Goal: Task Accomplishment & Management: Use online tool/utility

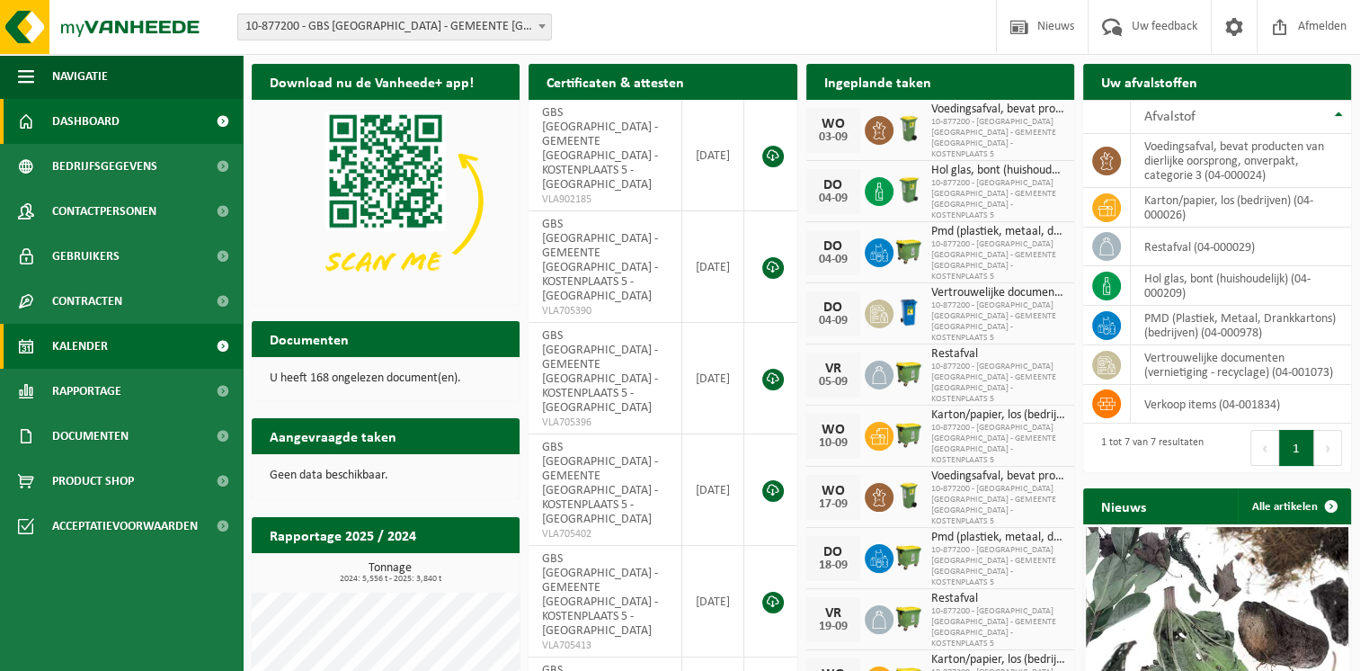
click at [113, 350] on link "Kalender" at bounding box center [121, 346] width 243 height 45
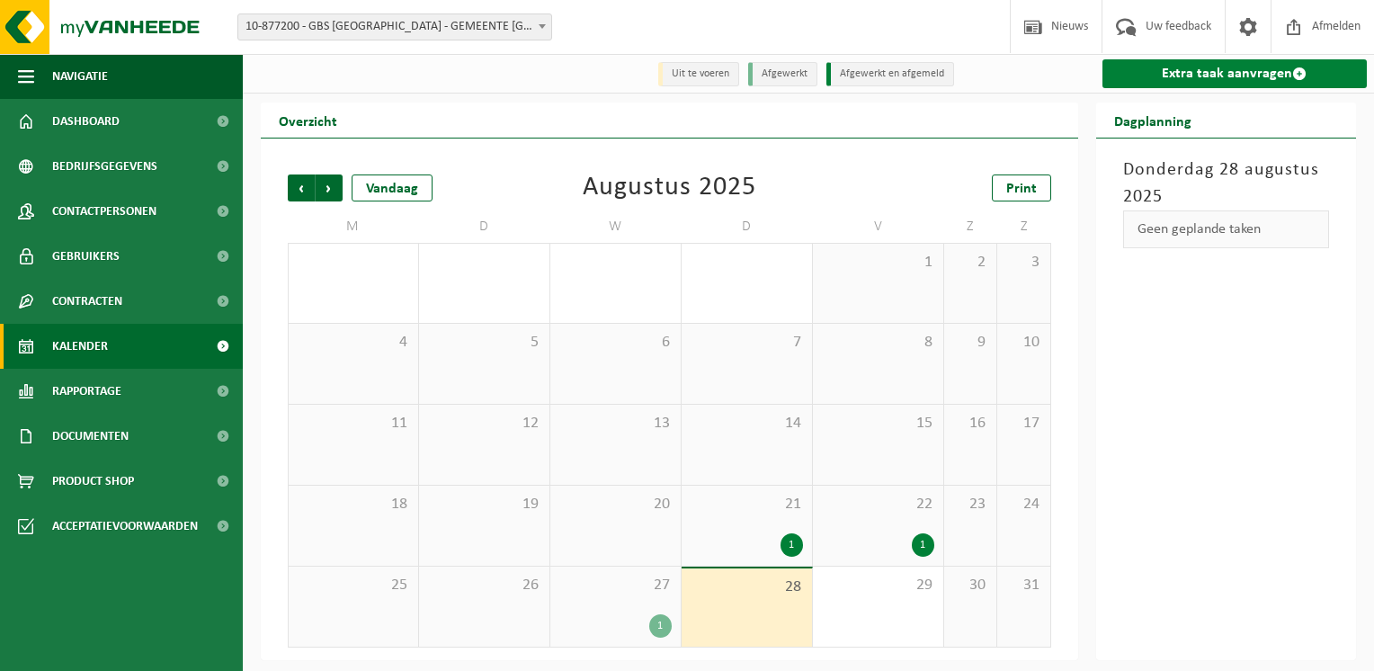
click at [1148, 78] on link "Extra taak aanvragen" at bounding box center [1234, 73] width 265 height 29
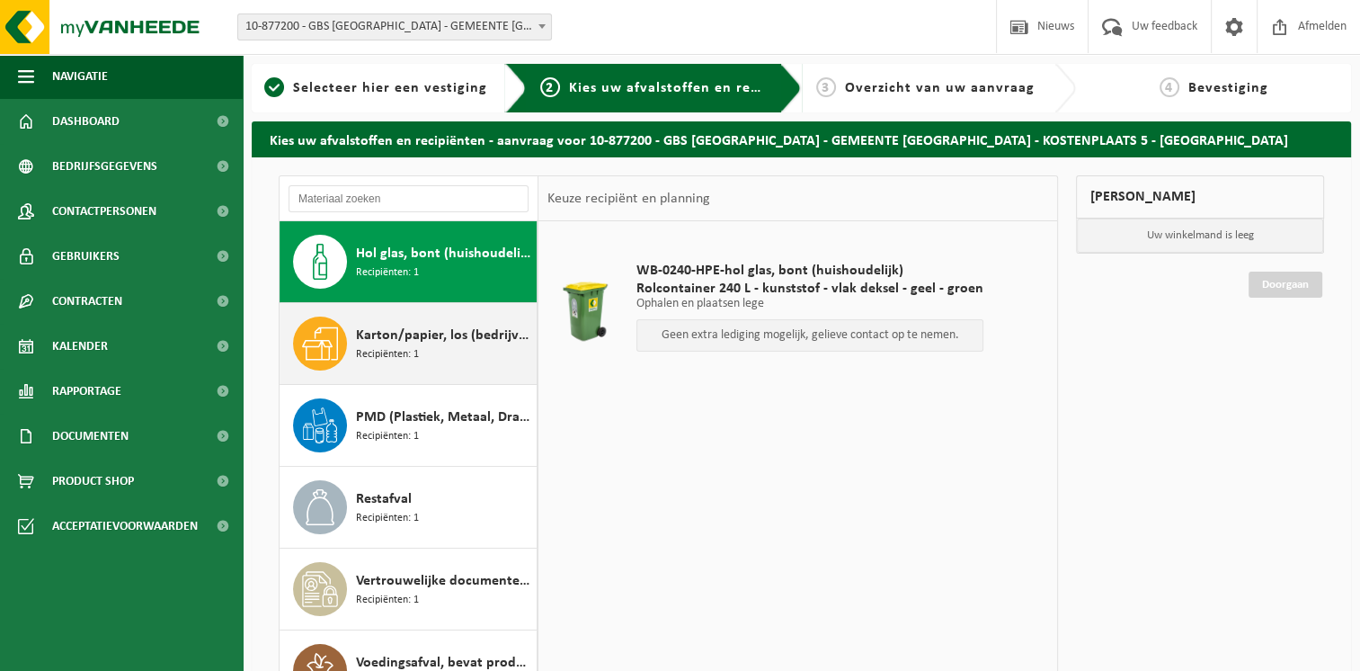
click at [426, 357] on div "Karton/papier, los (bedrijven) Recipiënten: 1" at bounding box center [444, 343] width 176 height 54
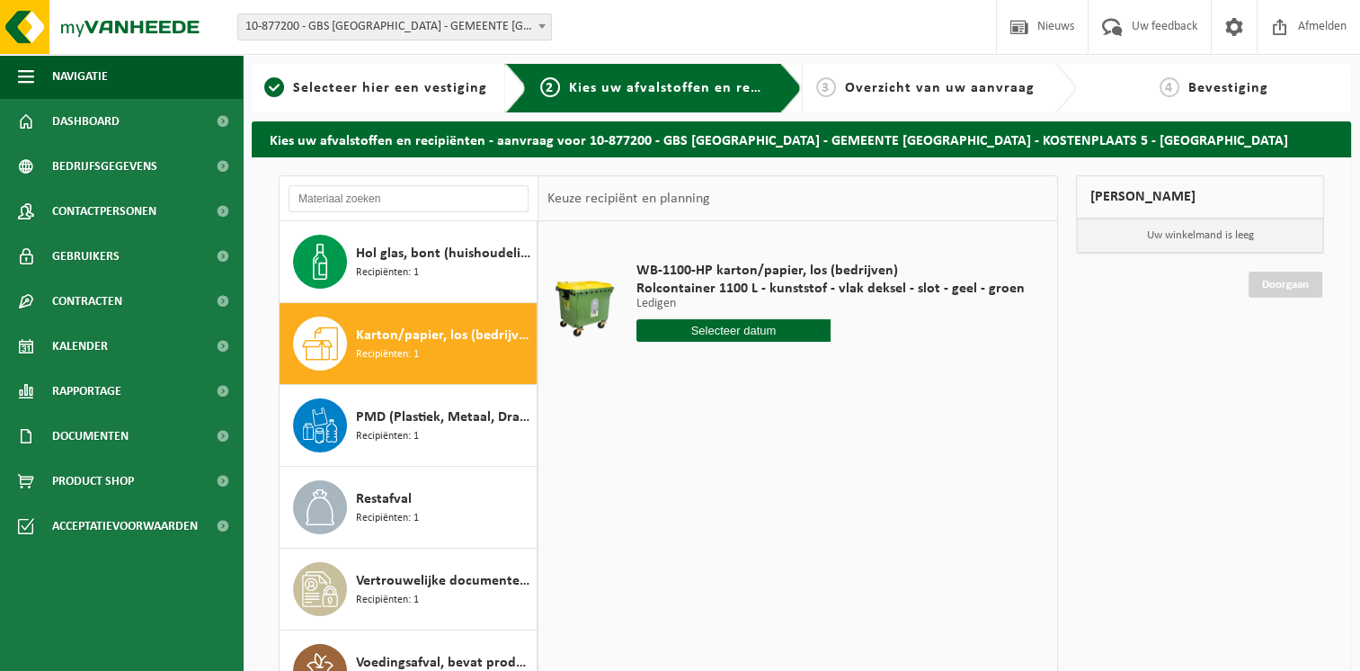
click at [755, 326] on input "text" at bounding box center [734, 330] width 194 height 22
click at [842, 376] on icon at bounding box center [840, 371] width 29 height 29
click at [691, 440] on div "2" at bounding box center [684, 432] width 31 height 29
type input "Van 2025-09-02"
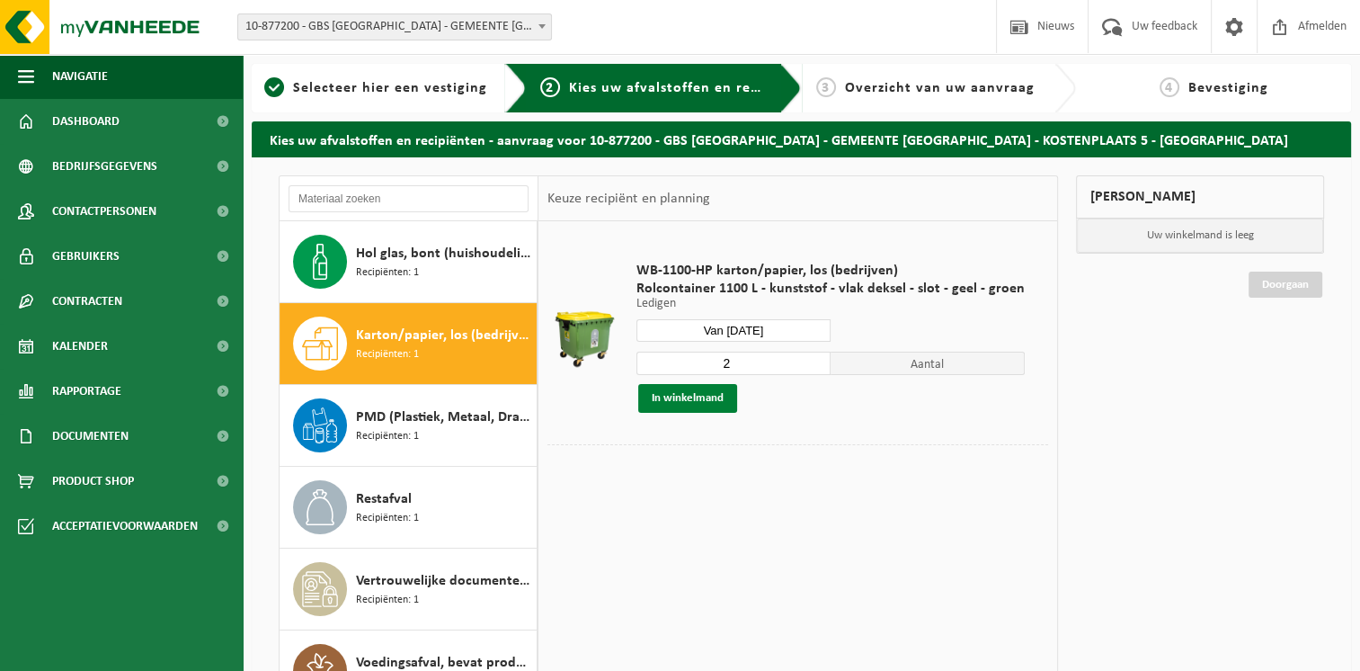
click at [676, 402] on button "In winkelmand" at bounding box center [687, 398] width 99 height 29
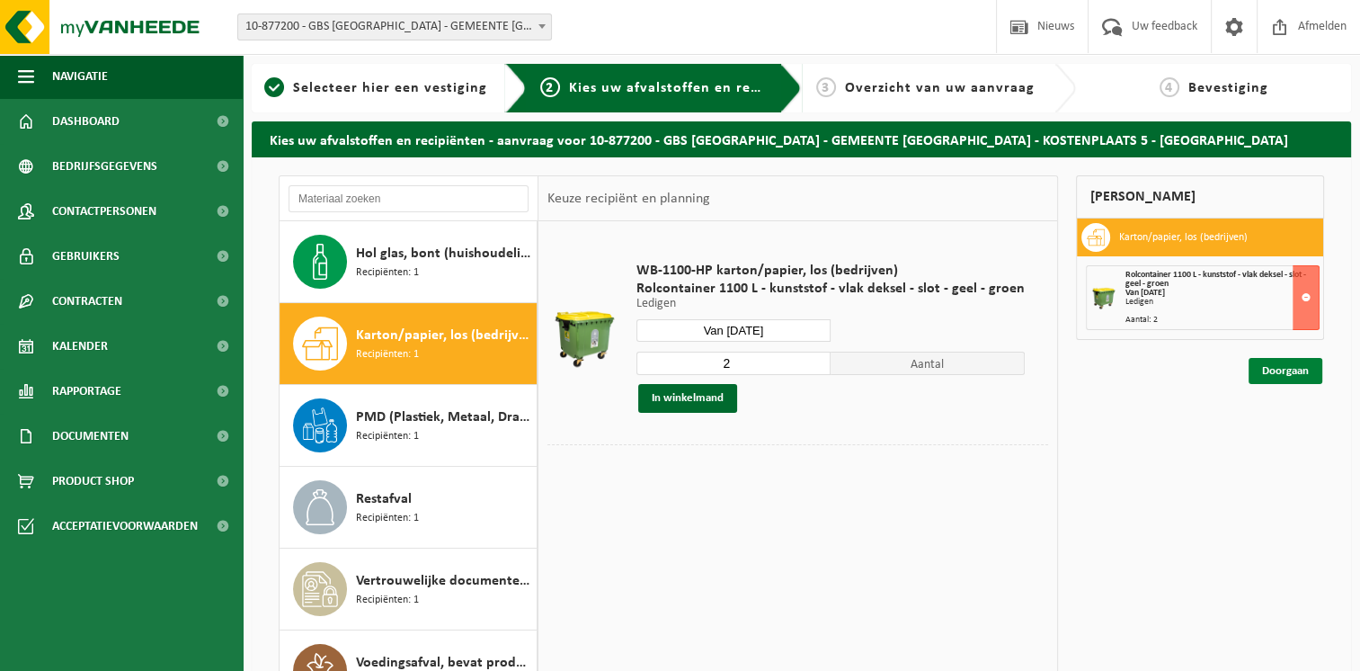
click at [1311, 363] on link "Doorgaan" at bounding box center [1286, 371] width 74 height 26
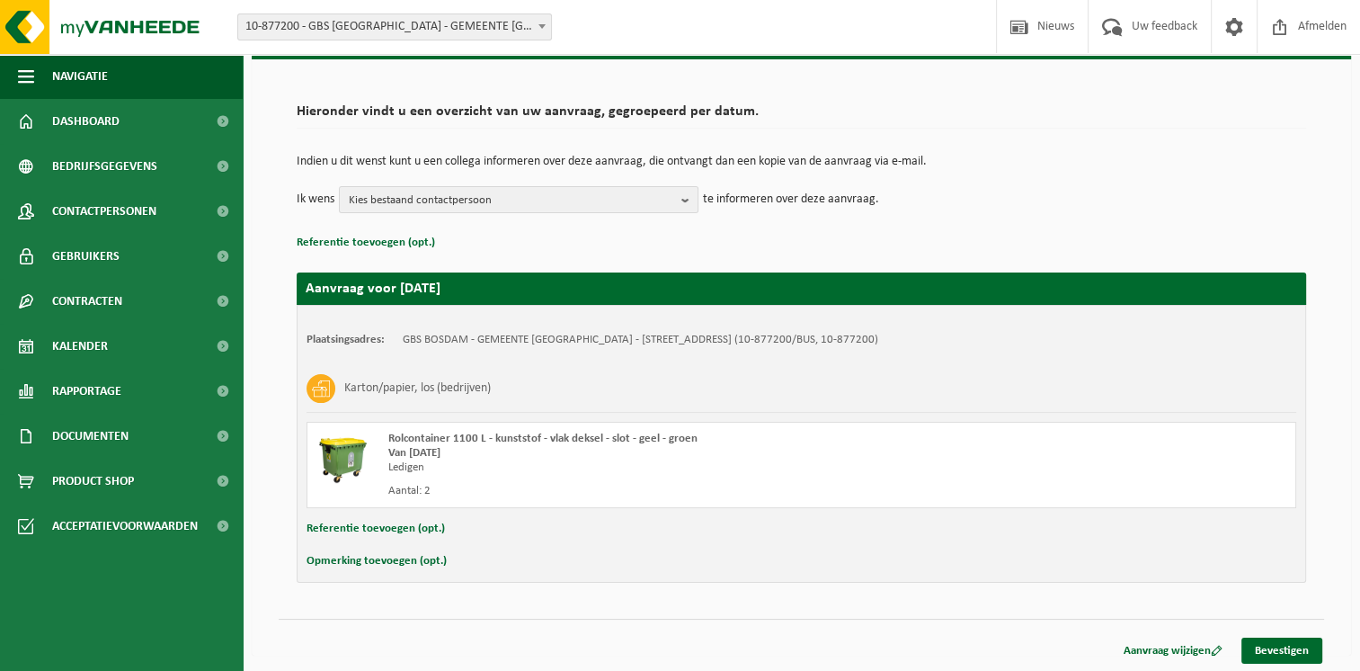
scroll to position [99, 0]
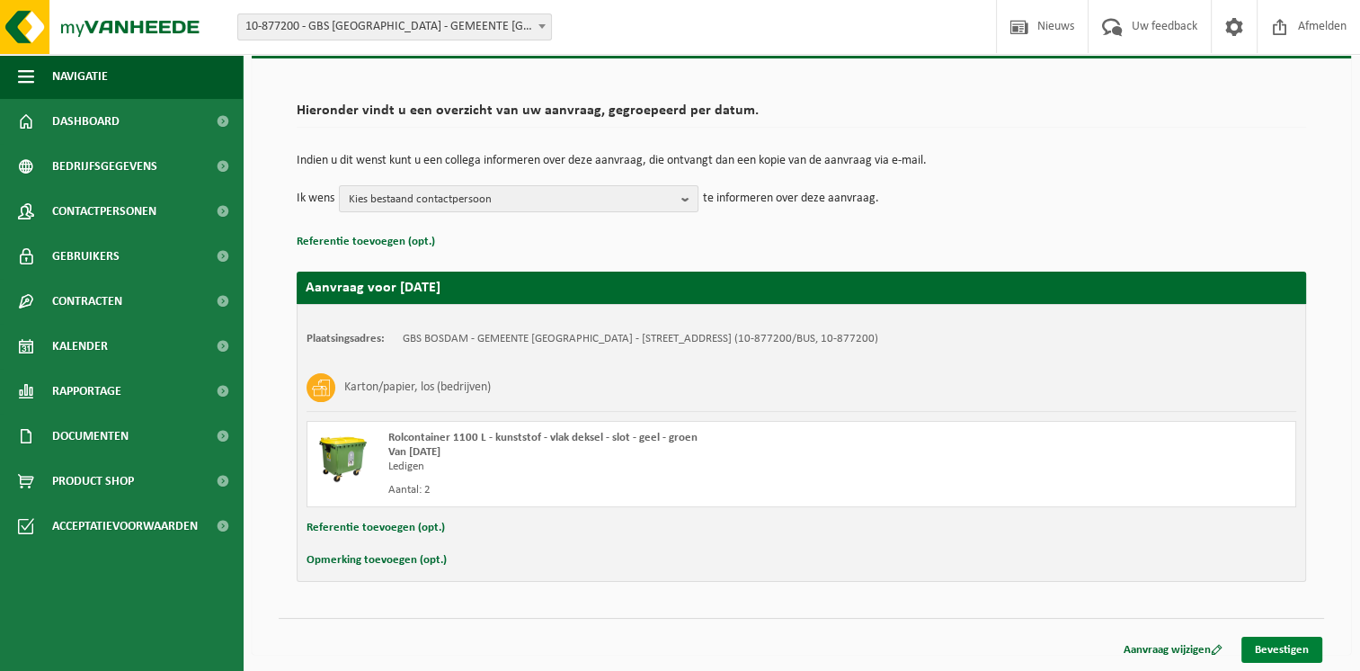
click at [1277, 642] on link "Bevestigen" at bounding box center [1282, 650] width 81 height 26
